Goal: Task Accomplishment & Management: Complete application form

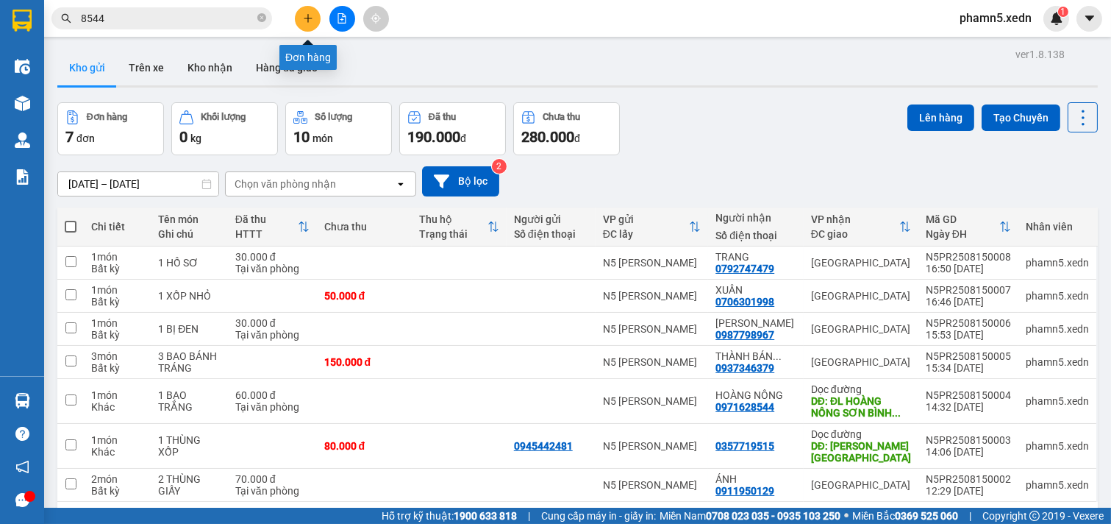
click at [307, 18] on icon "plus" at bounding box center [308, 18] width 8 height 1
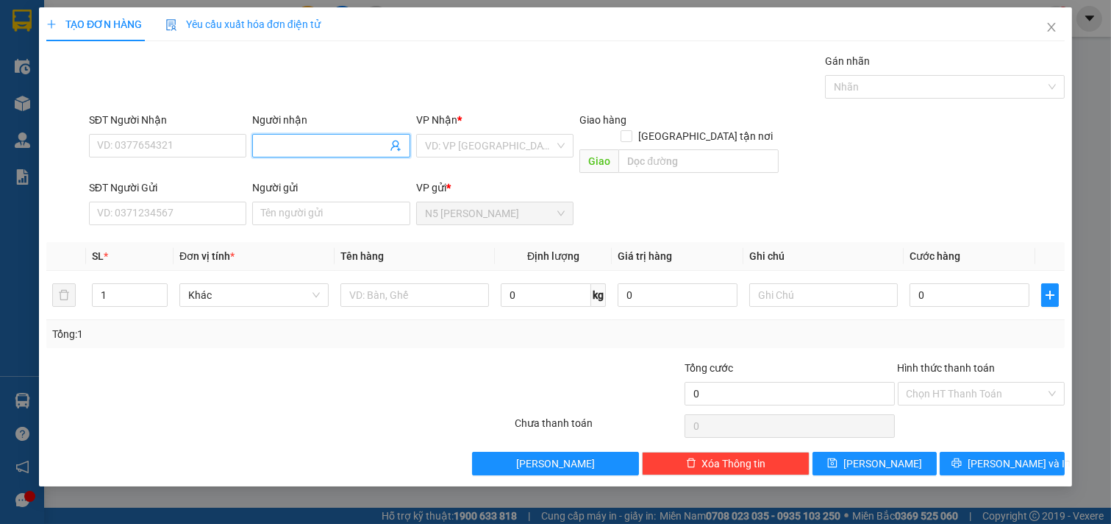
click at [289, 145] on input "Người nhận" at bounding box center [324, 146] width 126 height 16
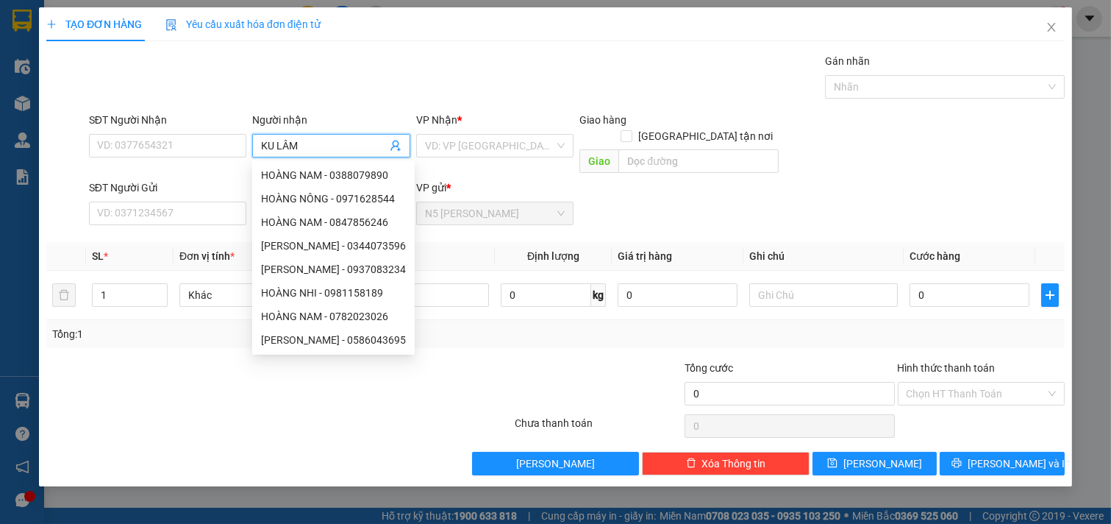
type input "KU LÂM"
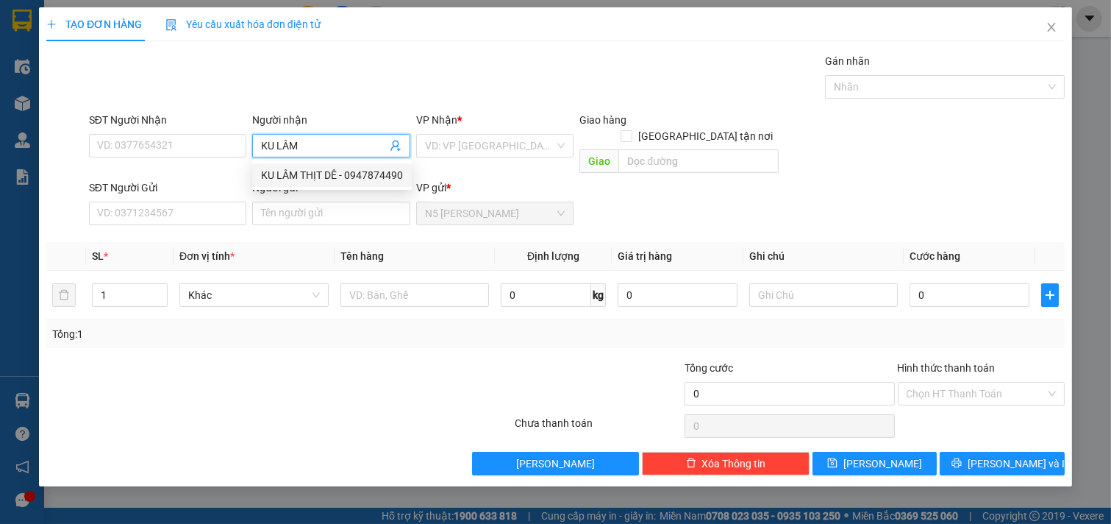
click at [300, 177] on div "KU LÂM THỊT DÊ - 0947874490" at bounding box center [332, 175] width 142 height 16
type input "0947874490"
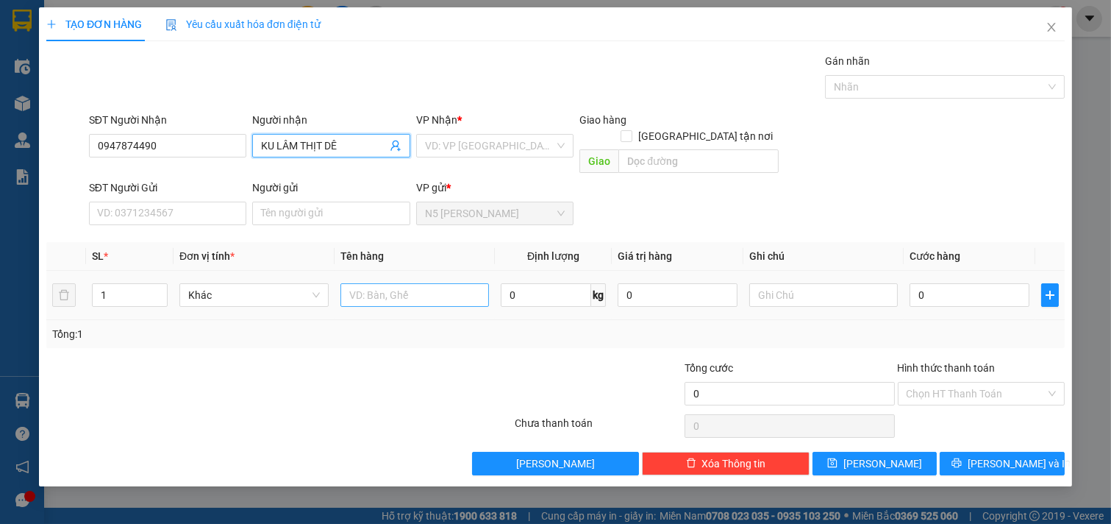
type input "KU LÂM THỊT DÊ"
click at [371, 283] on input "text" at bounding box center [415, 295] width 149 height 24
type input "1 XỐP LỚN"
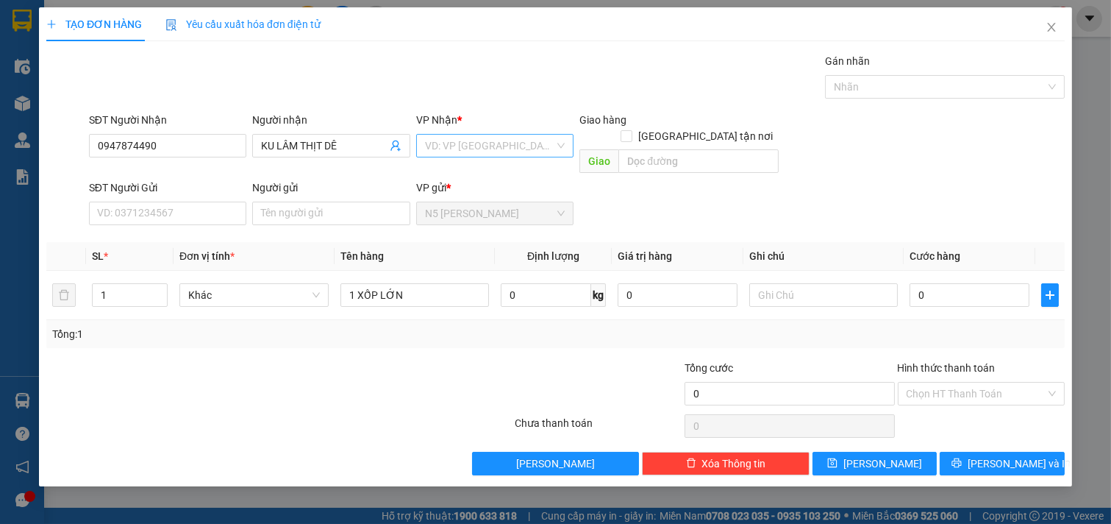
click at [532, 143] on input "search" at bounding box center [490, 146] width 130 height 22
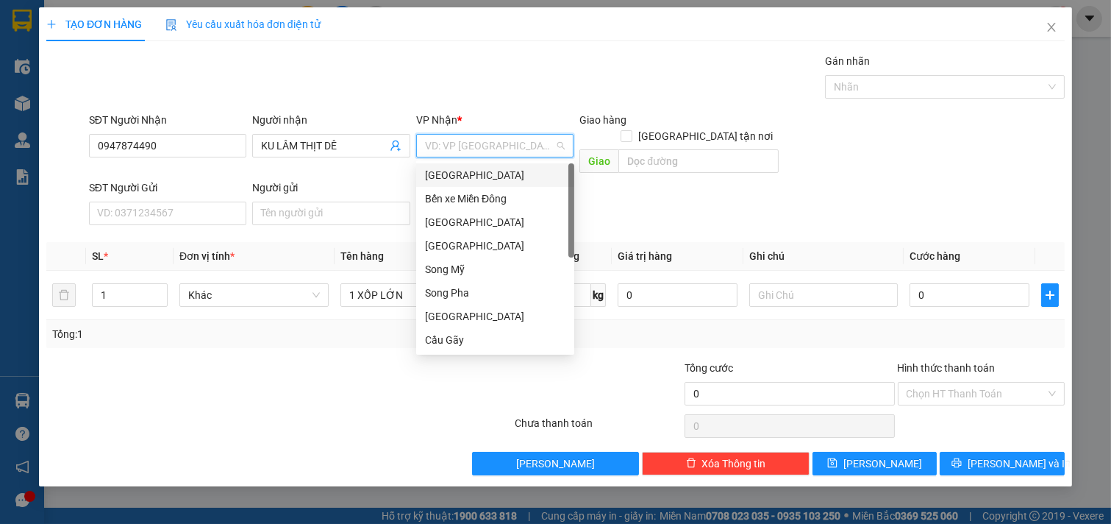
click at [511, 185] on div "[GEOGRAPHIC_DATA]" at bounding box center [495, 175] width 158 height 24
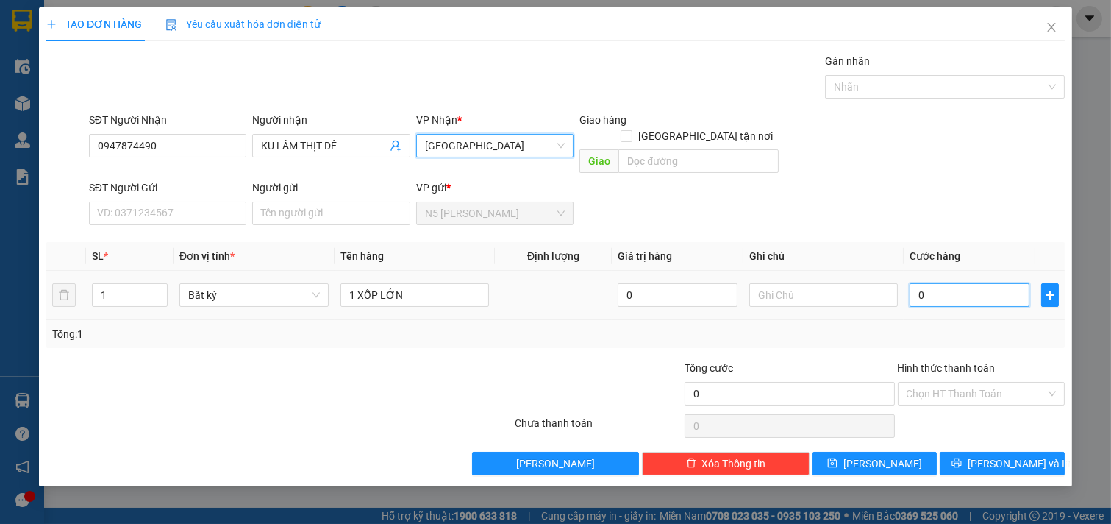
click at [938, 283] on input "0" at bounding box center [970, 295] width 120 height 24
type input "1"
type input "14"
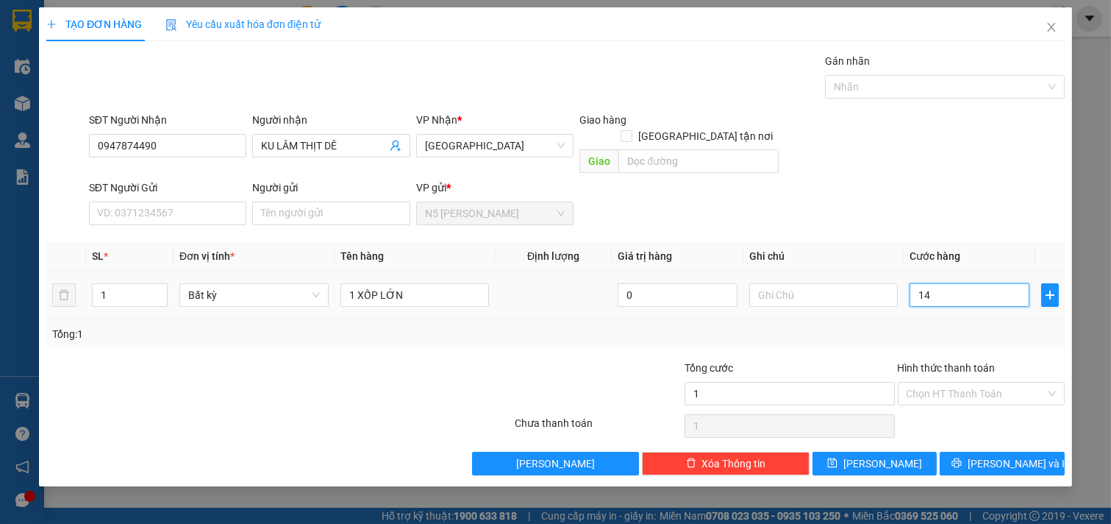
type input "14"
type input "140"
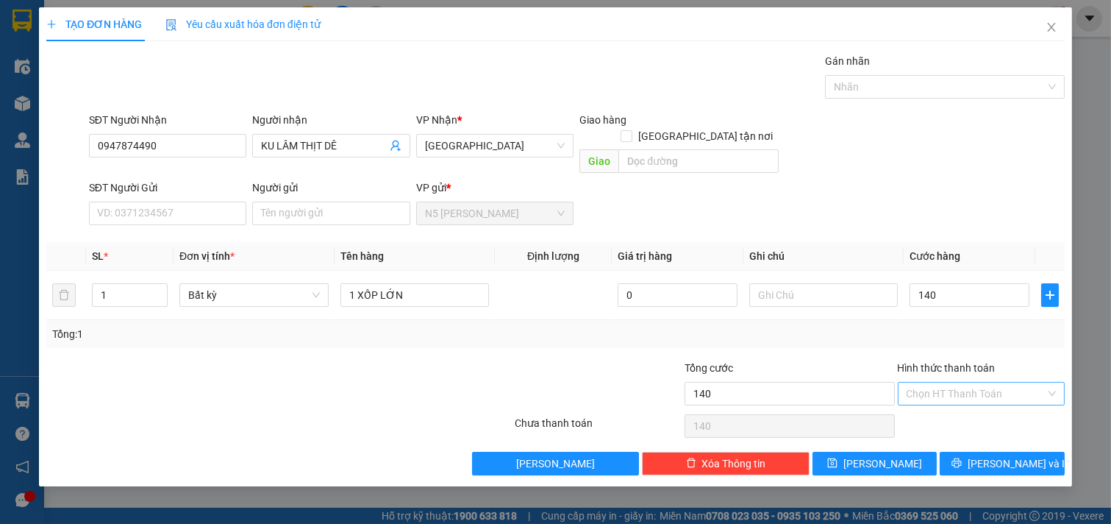
click at [969, 382] on input "Hình thức thanh toán" at bounding box center [977, 393] width 140 height 22
type input "140.000"
click at [964, 410] on div "Tại văn phòng" at bounding box center [982, 407] width 150 height 16
type input "0"
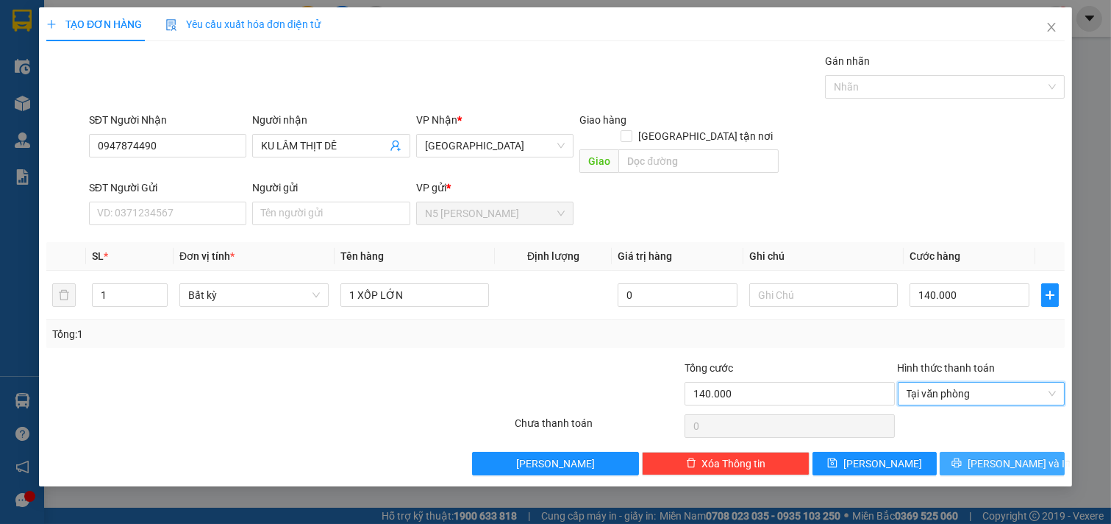
click at [962, 458] on icon "printer" at bounding box center [957, 463] width 10 height 10
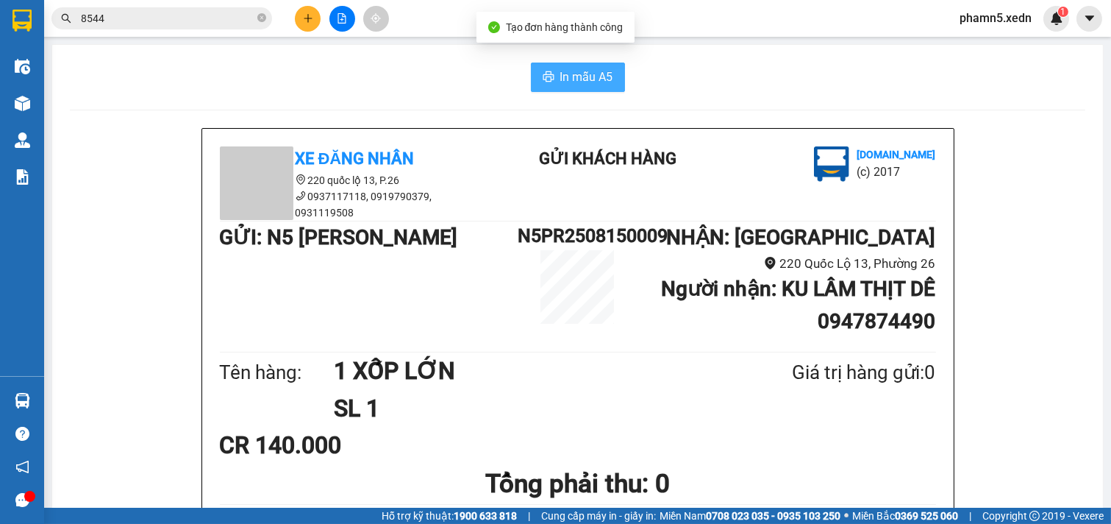
click at [560, 78] on span "In mẫu A5" at bounding box center [586, 77] width 53 height 18
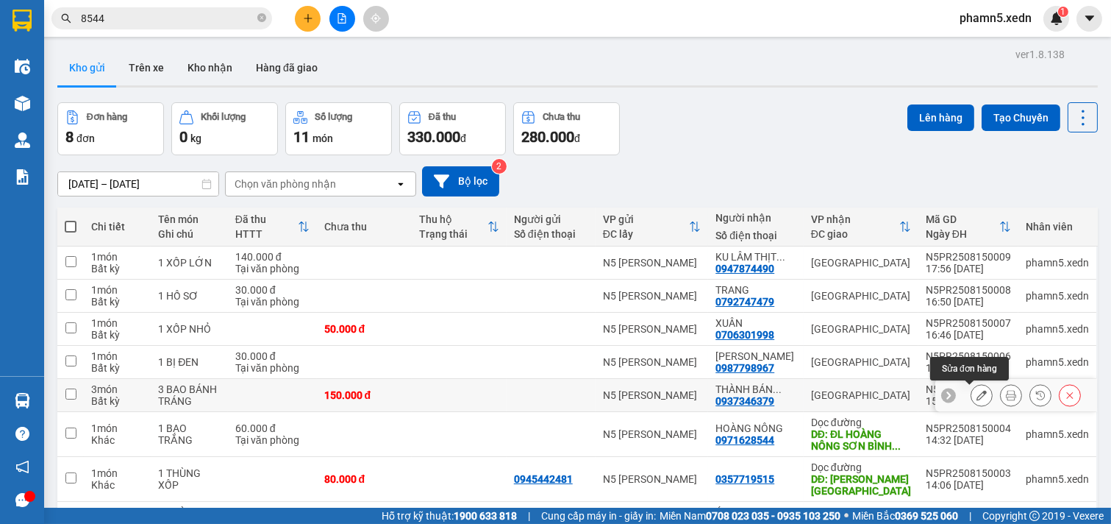
click at [977, 395] on icon at bounding box center [982, 395] width 10 height 10
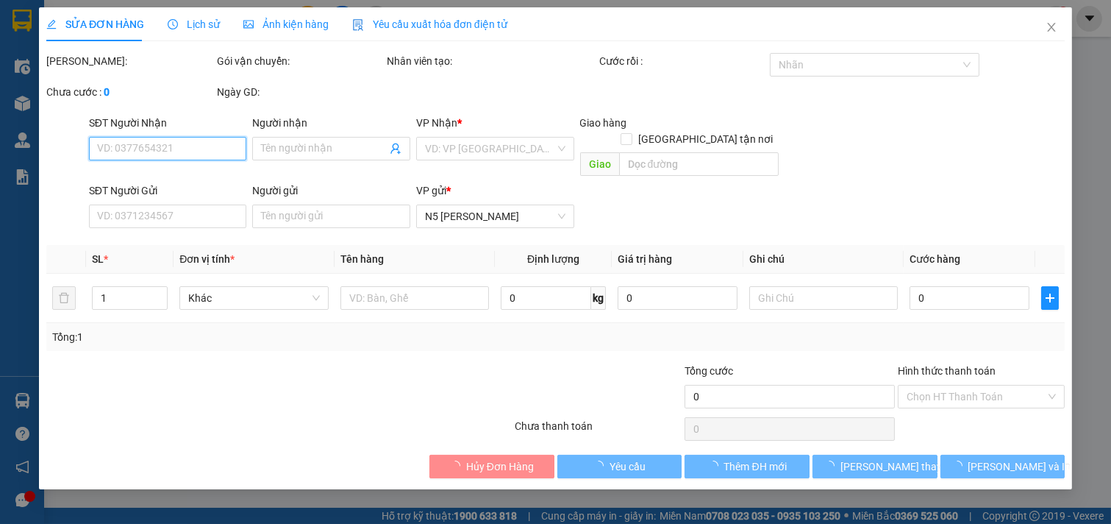
type input "0937346379"
type input "THÀNH BÁNH TRÁNG"
type input "150.000"
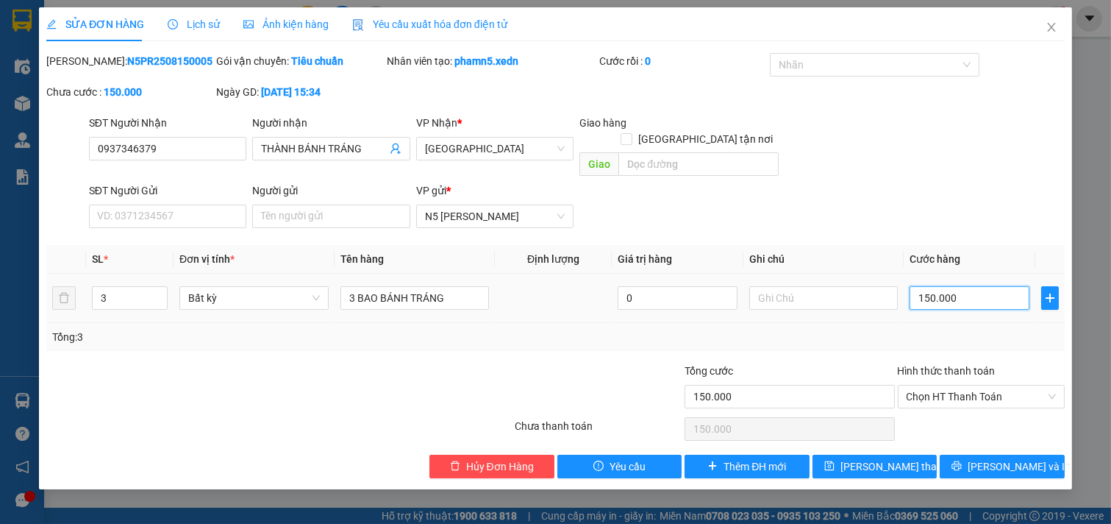
click at [993, 286] on input "150.000" at bounding box center [970, 298] width 120 height 24
type input "1"
type input "12"
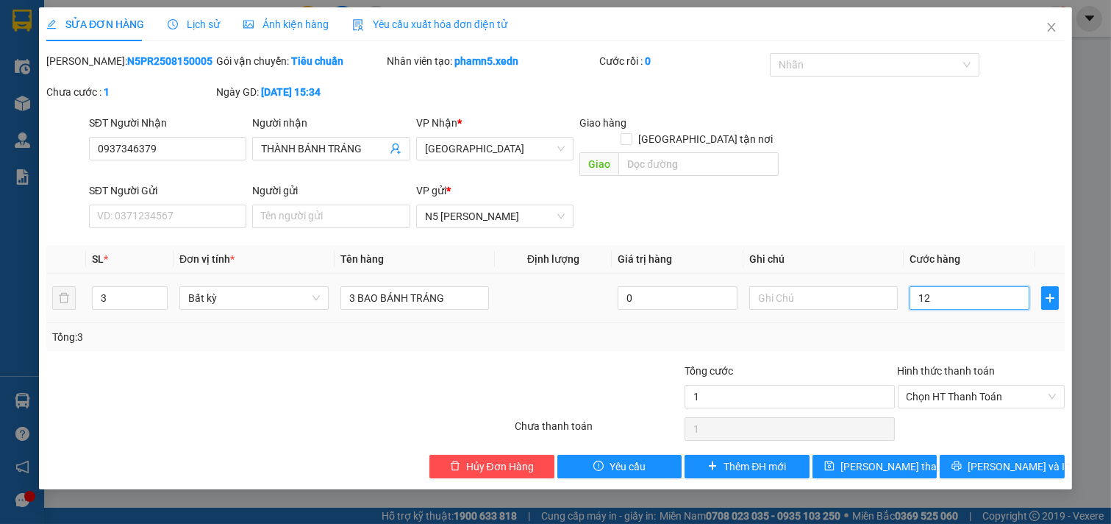
type input "12"
type input "120"
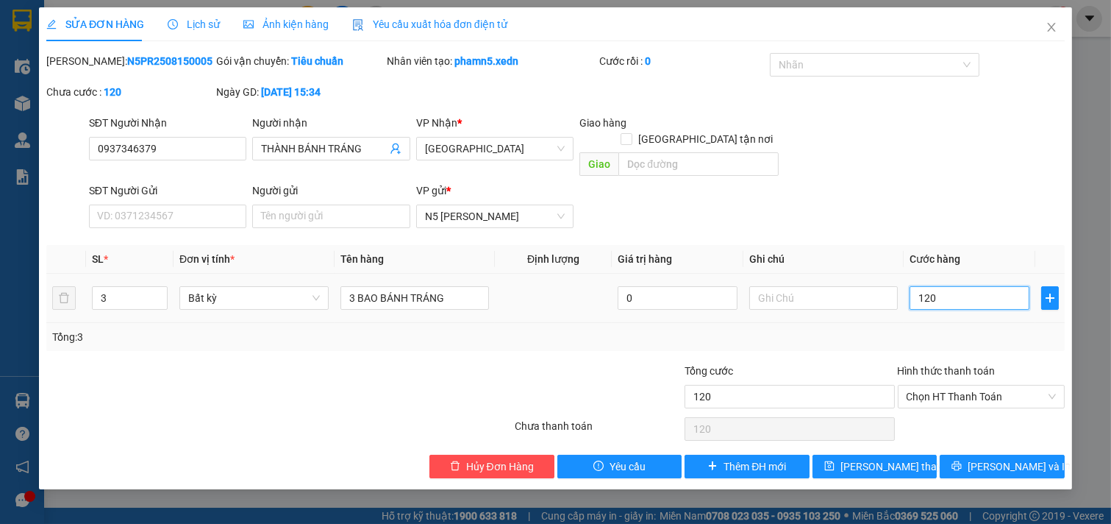
type input "1.200"
type input "12.000"
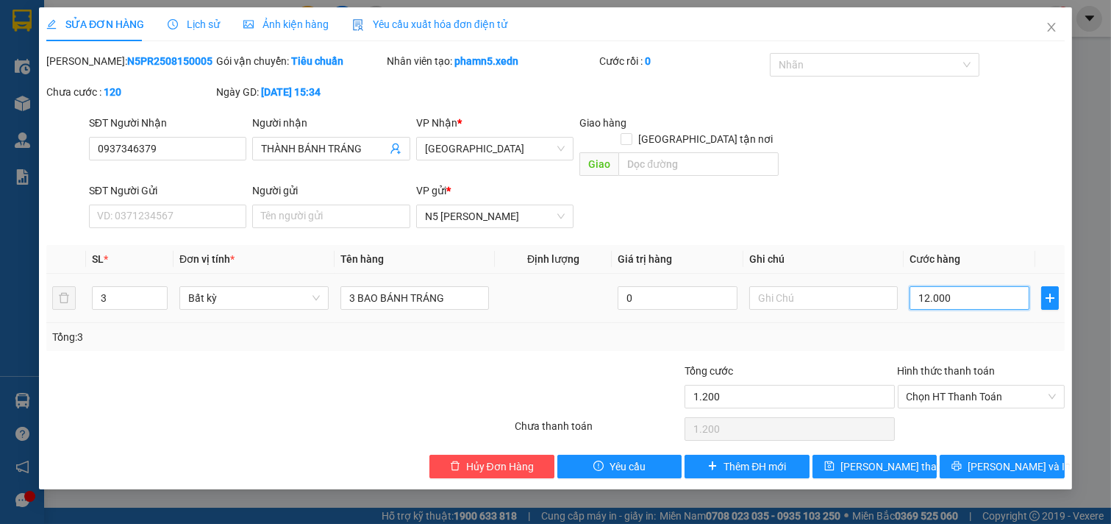
type input "12.000"
type input "120.000"
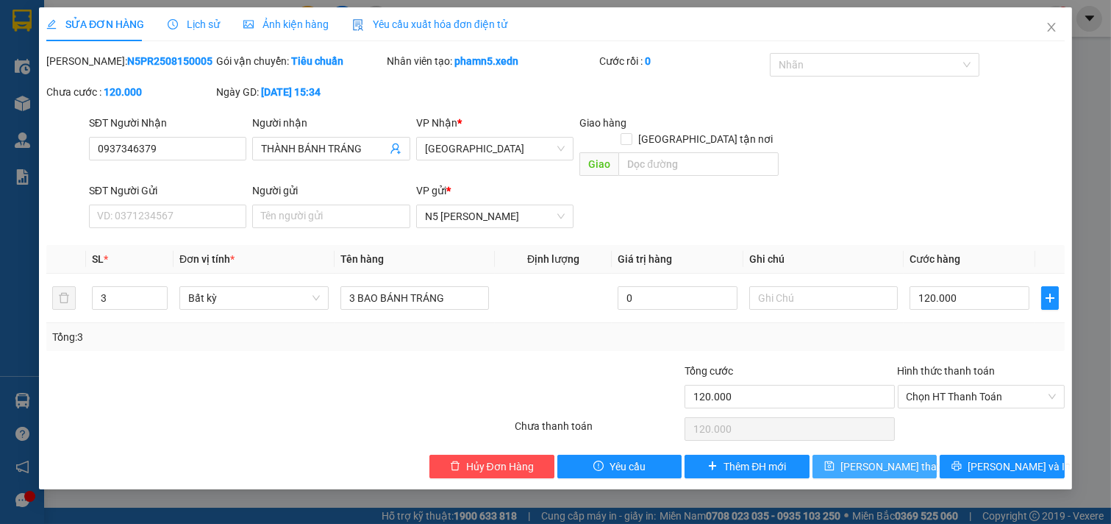
click at [903, 458] on span "[PERSON_NAME] thay đổi" at bounding box center [900, 466] width 118 height 16
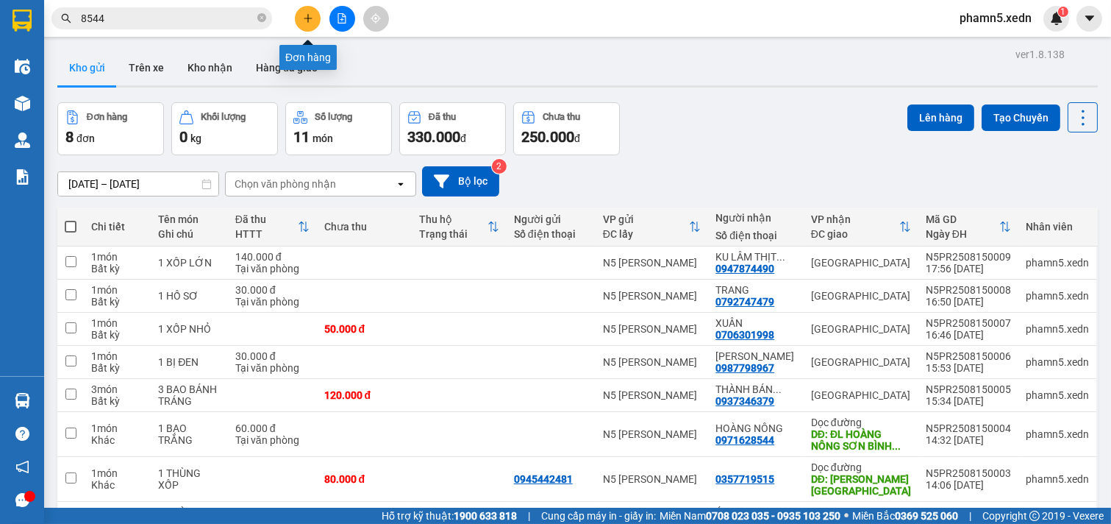
click at [307, 13] on icon "plus" at bounding box center [308, 18] width 10 height 10
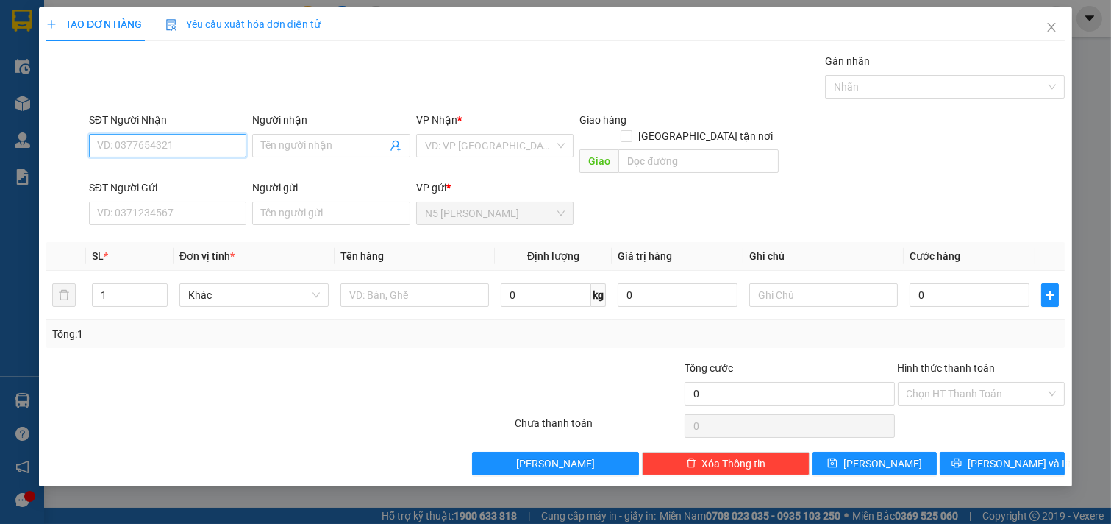
click at [186, 151] on input "SĐT Người Nhận" at bounding box center [168, 146] width 158 height 24
click at [135, 174] on div "0937078016 - A TÔN" at bounding box center [168, 175] width 140 height 16
type input "0937078016"
type input "A TÔN"
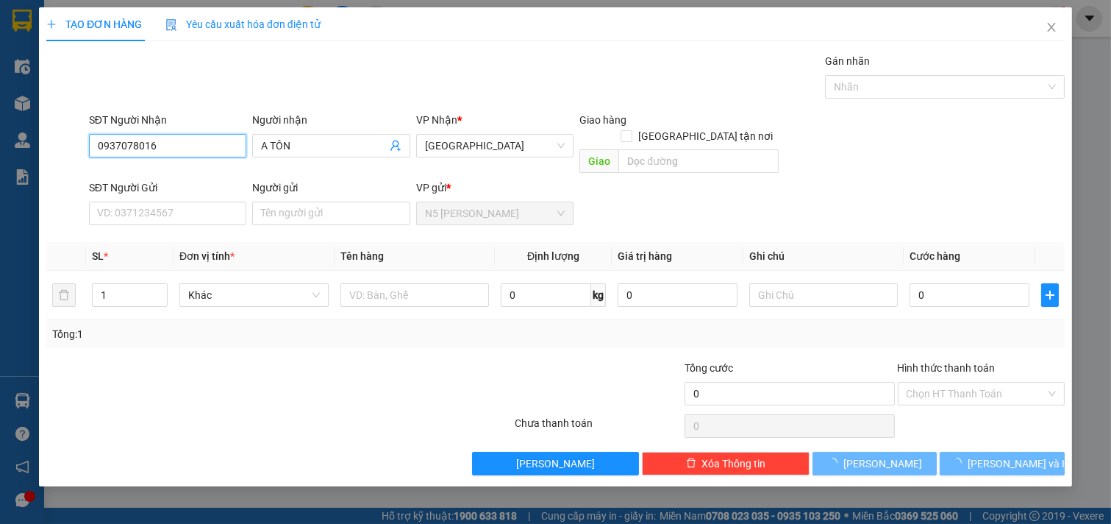
type input "50.000"
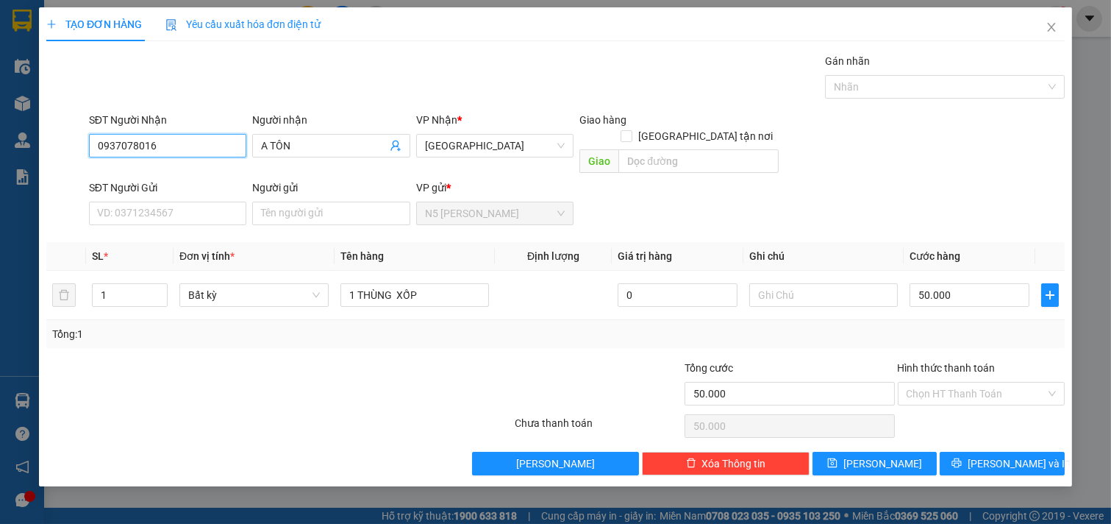
type input "0937078016"
click at [983, 285] on input "50.000" at bounding box center [970, 295] width 120 height 24
type input "1"
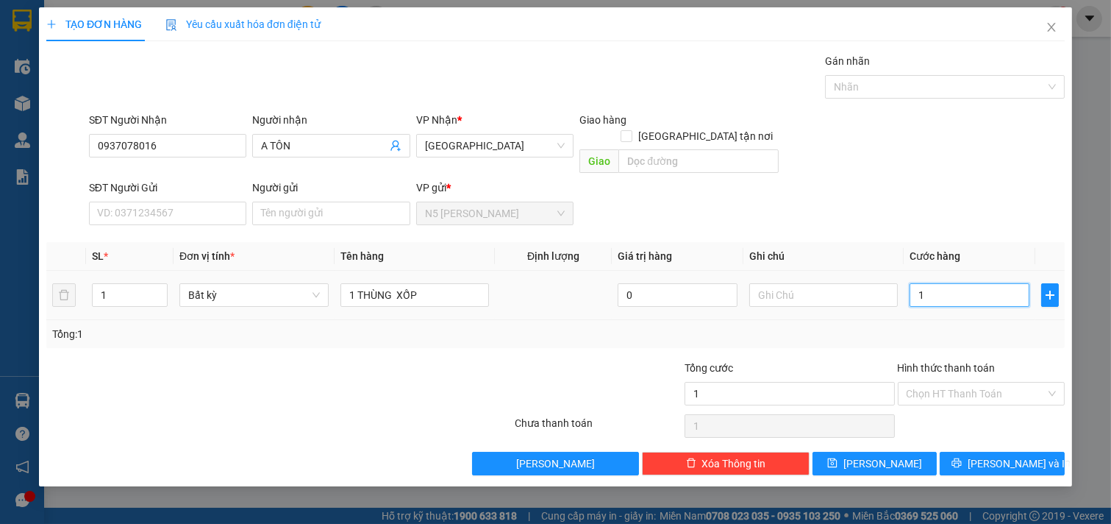
type input "12"
type input "120"
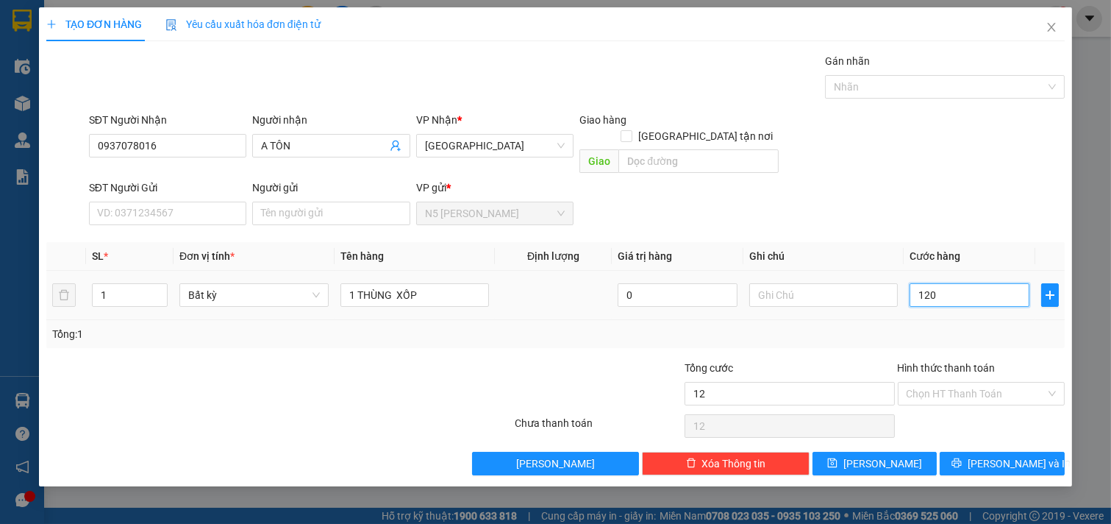
type input "120"
type input "1.200"
type input "12.000"
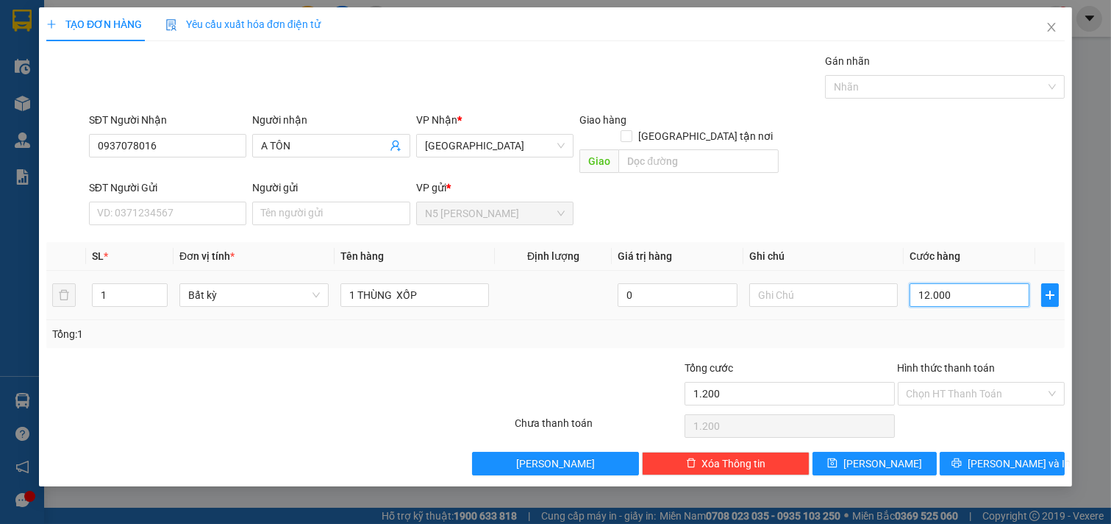
type input "12.000"
type input "120.000"
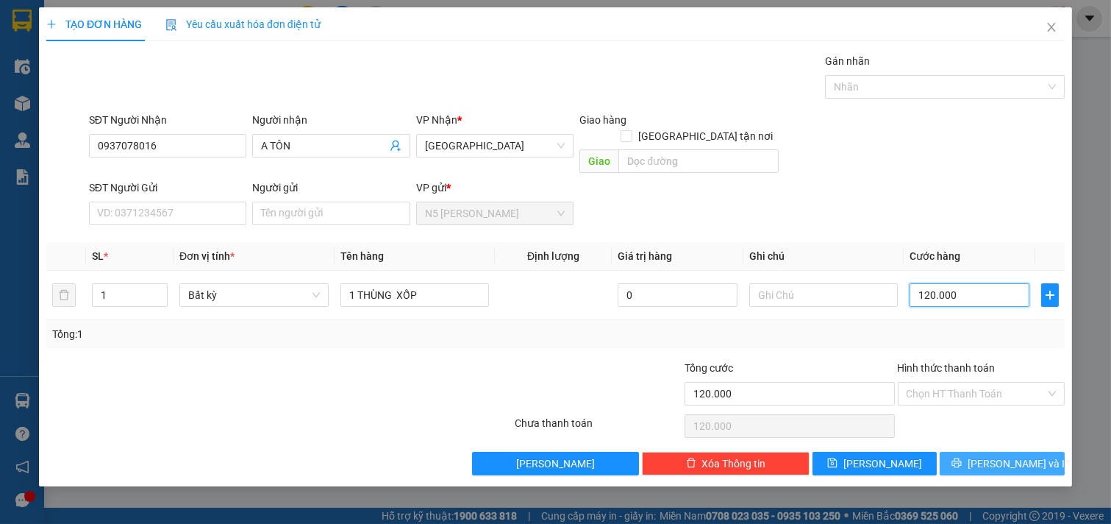
type input "120.000"
click at [962, 458] on icon "printer" at bounding box center [957, 463] width 10 height 10
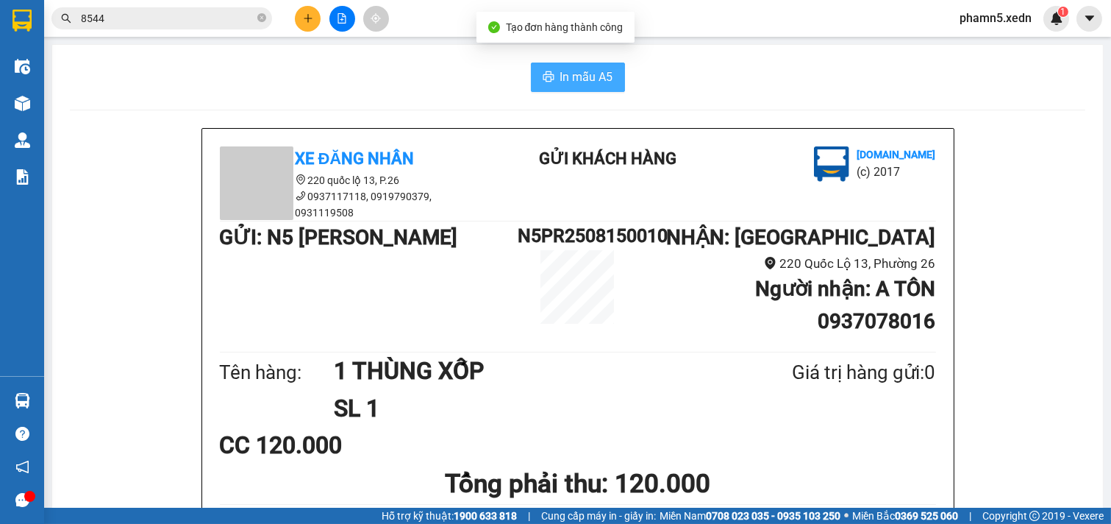
click at [590, 74] on span "In mẫu A5" at bounding box center [586, 77] width 53 height 18
